Goal: Information Seeking & Learning: Learn about a topic

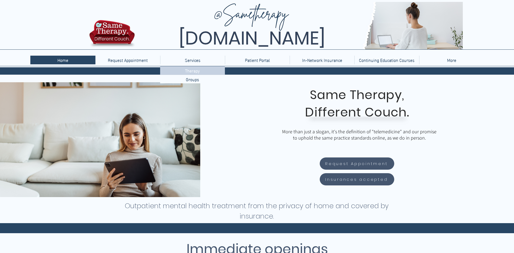
click at [192, 70] on p "Therapy" at bounding box center [192, 70] width 19 height 8
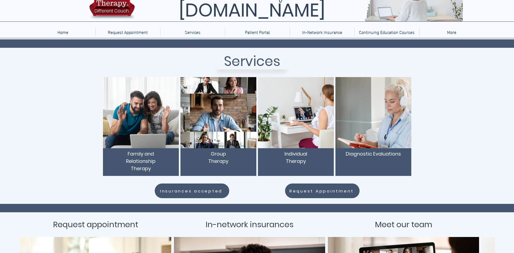
scroll to position [27, 0]
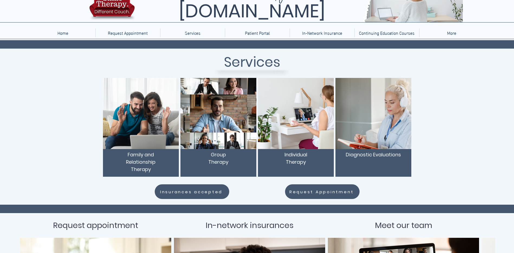
click at [312, 159] on p "Individual Therapy" at bounding box center [296, 158] width 70 height 15
click at [328, 193] on span "Request Appointment" at bounding box center [321, 191] width 64 height 6
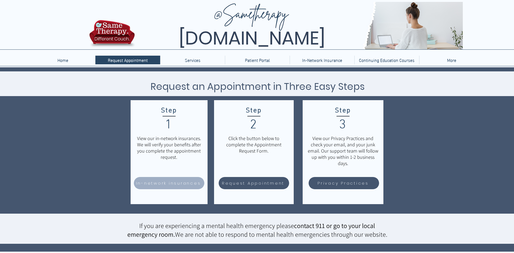
click at [158, 181] on span "In-network insurances" at bounding box center [168, 183] width 65 height 6
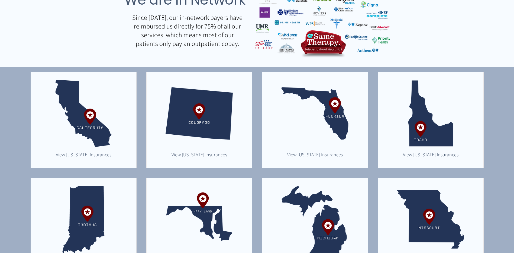
scroll to position [256, 0]
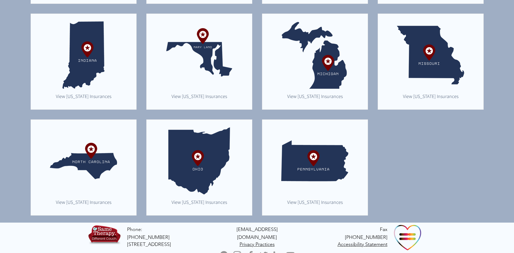
click at [316, 169] on img "main content" at bounding box center [314, 160] width 67 height 67
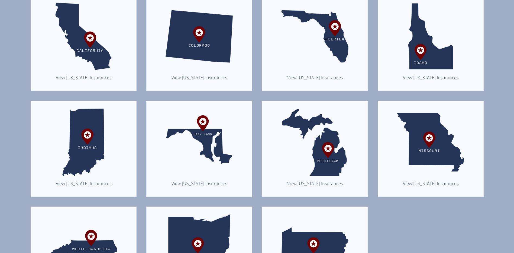
scroll to position [256, 0]
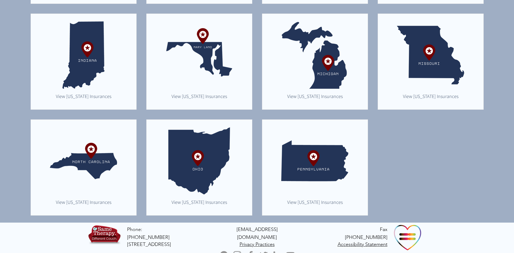
click at [320, 164] on img "main content" at bounding box center [314, 160] width 67 height 67
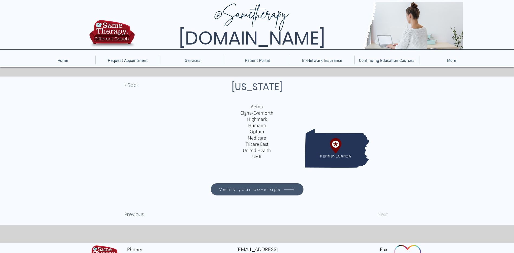
click at [270, 188] on span "Verify your coverage" at bounding box center [250, 189] width 62 height 6
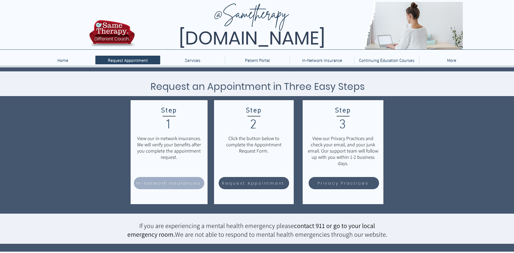
click at [166, 183] on span "In-network insurances" at bounding box center [168, 183] width 65 height 6
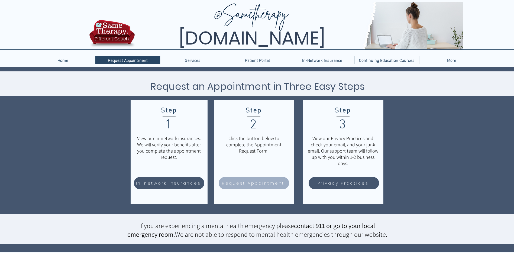
click at [246, 182] on span "Request Appointment" at bounding box center [253, 183] width 63 height 6
